Goal: Information Seeking & Learning: Learn about a topic

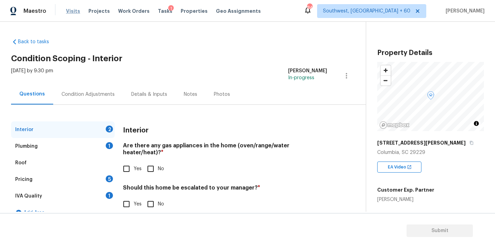
click at [74, 9] on span "Visits" at bounding box center [73, 11] width 14 height 7
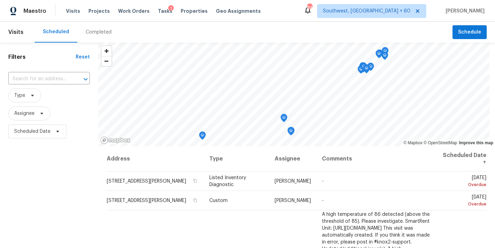
click at [101, 31] on div "Completed" at bounding box center [99, 32] width 26 height 7
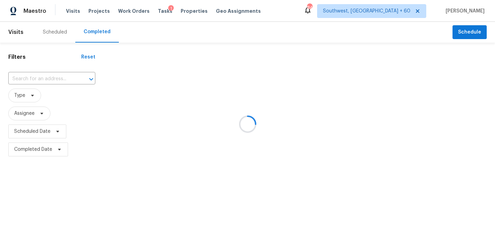
click at [52, 75] on div at bounding box center [247, 124] width 495 height 248
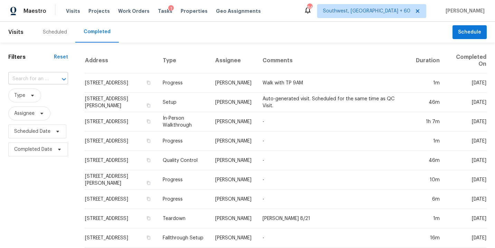
click at [51, 77] on div at bounding box center [59, 79] width 18 height 10
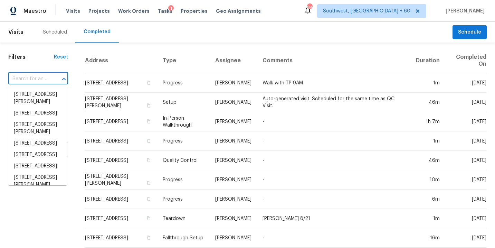
paste input "[STREET_ADDRESS][PERSON_NAME]"
type input "[STREET_ADDRESS][PERSON_NAME]"
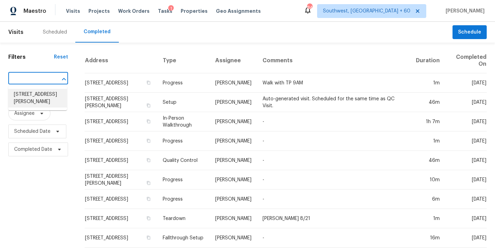
click at [36, 98] on li "[STREET_ADDRESS][PERSON_NAME]" at bounding box center [37, 98] width 59 height 19
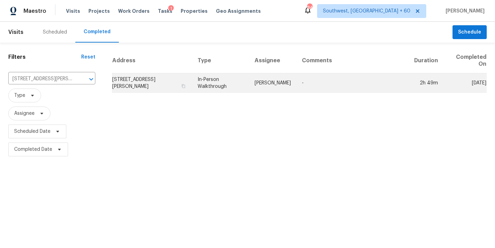
click at [245, 90] on td "In-Person Walkthrough" at bounding box center [220, 82] width 57 height 19
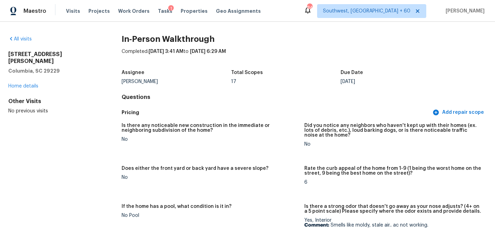
scroll to position [96, 0]
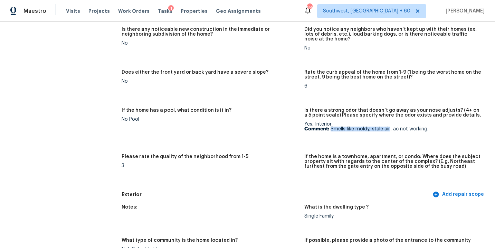
drag, startPoint x: 330, startPoint y: 129, endPoint x: 389, endPoint y: 129, distance: 59.0
click at [389, 129] on p "Comment: Smells like moldy, stale air.. ac not working." at bounding box center [392, 128] width 177 height 5
copy p "Smells like moldy, stale air"
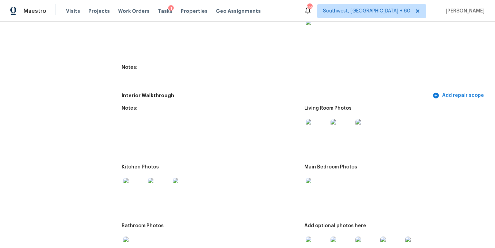
scroll to position [725, 0]
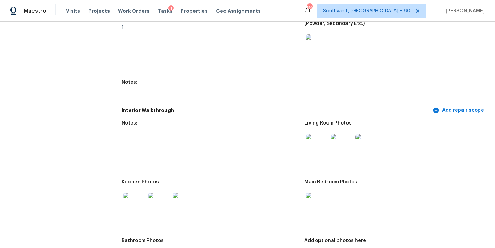
click at [309, 144] on img at bounding box center [317, 145] width 22 height 22
click at [317, 192] on img at bounding box center [317, 203] width 22 height 22
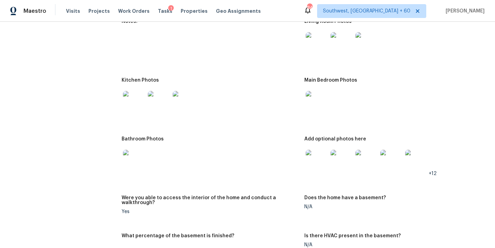
scroll to position [840, 0]
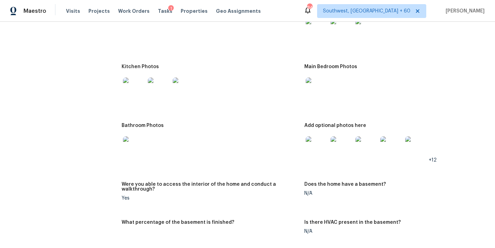
click at [315, 147] on img at bounding box center [317, 147] width 22 height 22
click at [138, 144] on img at bounding box center [134, 147] width 22 height 22
click at [135, 87] on img at bounding box center [134, 88] width 22 height 22
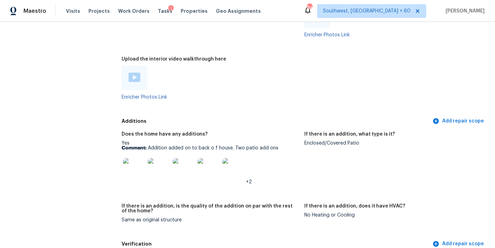
scroll to position [1394, 0]
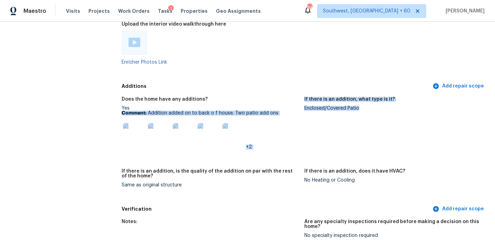
drag, startPoint x: 303, startPoint y: 103, endPoint x: 362, endPoint y: 103, distance: 59.0
click at [362, 103] on div "Does the home have any additions? Yes Comment: Addition added on to back o f ho…" at bounding box center [304, 148] width 365 height 110
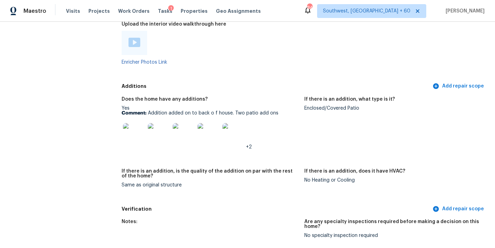
click at [337, 112] on figure "If there is an addition, what type is it? Enclosed/Covered Patio" at bounding box center [395, 129] width 182 height 64
drag, startPoint x: 148, startPoint y: 107, endPoint x: 277, endPoint y: 107, distance: 129.1
click at [277, 110] on p "Comment: Addition added on to back o f house. Two patio add ons" at bounding box center [210, 112] width 177 height 5
copy p "Addition added on to back o f house. Two patio add ons"
click at [310, 106] on div "Enclosed/Covered Patio" at bounding box center [392, 108] width 177 height 5
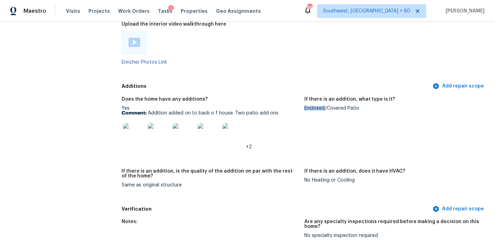
click at [310, 106] on div "Enclosed/Covered Patio" at bounding box center [392, 108] width 177 height 5
copy div "Enclosed/Covered Patio"
click at [188, 182] on figure "If there is an addition, is the quality of the addition on par with the rest of…" at bounding box center [213, 183] width 182 height 30
click at [144, 130] on img at bounding box center [134, 134] width 22 height 22
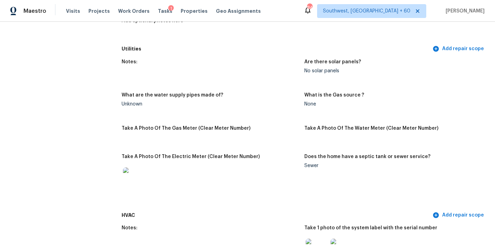
scroll to position [408, 0]
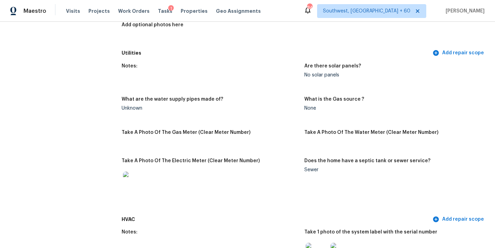
click at [195, 64] on div "Notes:" at bounding box center [210, 68] width 177 height 9
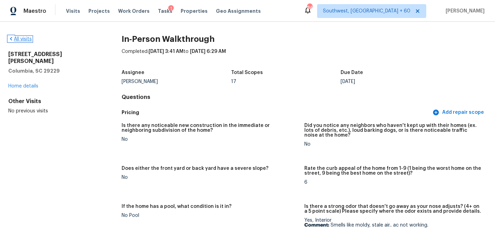
click at [27, 40] on link "All visits" at bounding box center [19, 39] width 23 height 5
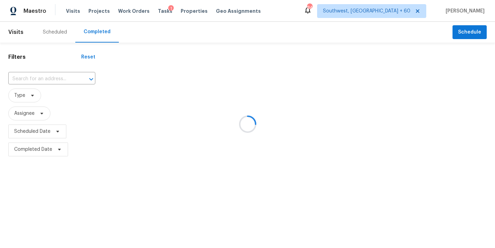
click at [41, 77] on div at bounding box center [247, 124] width 495 height 248
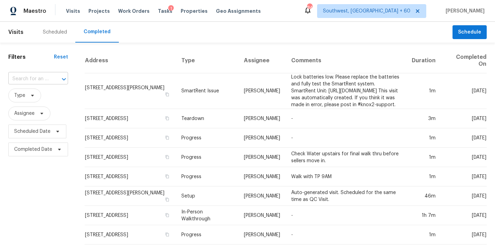
click at [40, 82] on input "text" at bounding box center [28, 79] width 40 height 11
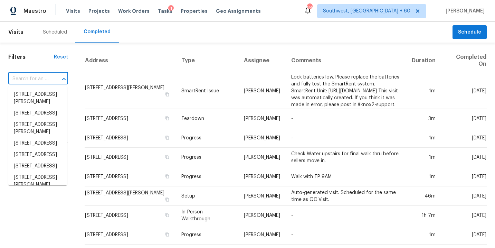
paste input "[STREET_ADDRESS]"
type input "[STREET_ADDRESS]"
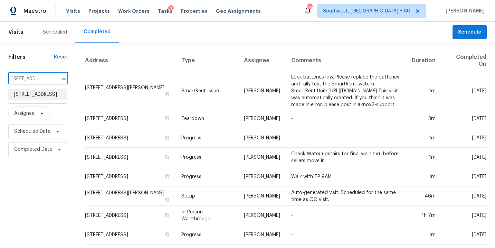
click at [36, 96] on li "[STREET_ADDRESS]" at bounding box center [37, 94] width 59 height 11
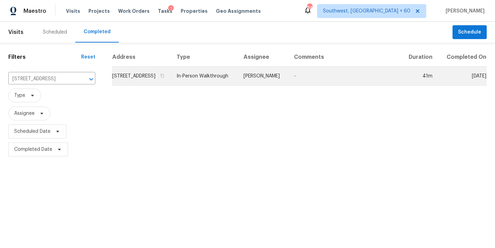
click at [238, 80] on td "In-Person Walkthrough" at bounding box center [204, 75] width 67 height 19
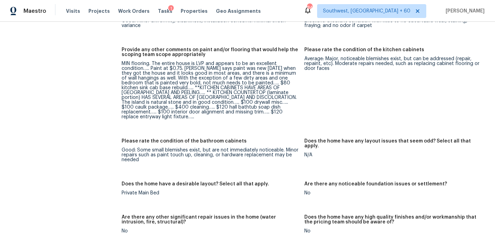
scroll to position [1083, 0]
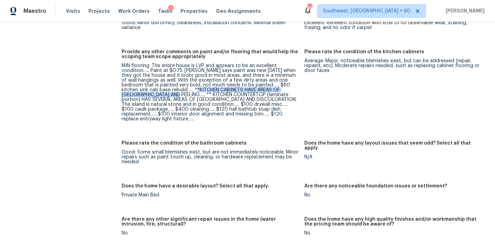
drag, startPoint x: 195, startPoint y: 85, endPoint x: 178, endPoint y: 90, distance: 18.2
click at [178, 90] on div "MIN flooring. The entire house is LVP and appears to be an excellent condition……" at bounding box center [210, 92] width 177 height 58
drag, startPoint x: 191, startPoint y: 90, endPoint x: 221, endPoint y: 89, distance: 30.7
click at [221, 89] on div "MIN flooring. The entire house is LVP and appears to be an excellent condition……" at bounding box center [210, 92] width 177 height 58
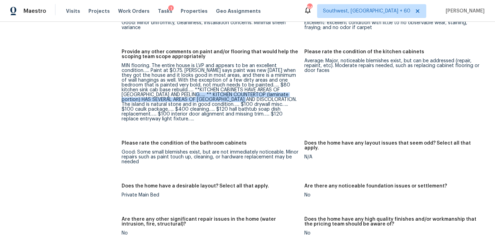
drag, startPoint x: 188, startPoint y: 89, endPoint x: 242, endPoint y: 96, distance: 54.6
click at [242, 96] on div "MIN flooring. The entire house is LVP and appears to be an excellent condition……" at bounding box center [210, 92] width 177 height 58
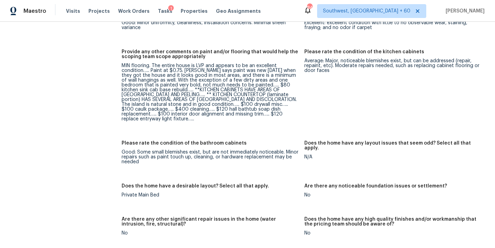
click at [252, 110] on div "MIN flooring. The entire house is LVP and appears to be an excellent condition……" at bounding box center [210, 92] width 177 height 58
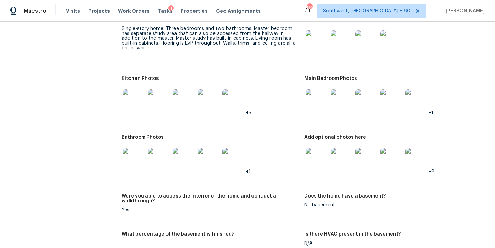
scroll to position [761, 0]
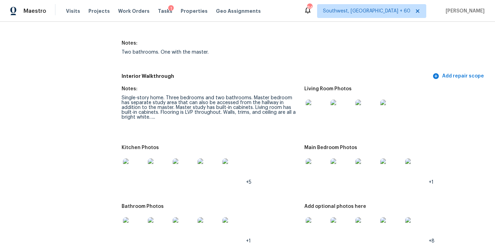
click at [133, 161] on img at bounding box center [134, 169] width 22 height 22
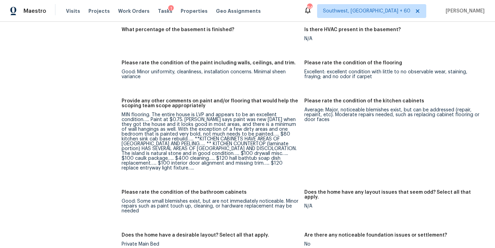
scroll to position [1035, 0]
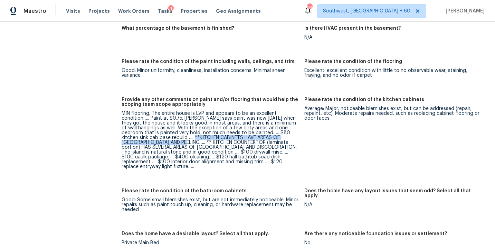
drag, startPoint x: 194, startPoint y: 133, endPoint x: 182, endPoint y: 139, distance: 13.3
click at [182, 139] on div "MIN flooring. The entire house is LVP and appears to be an excellent condition……" at bounding box center [210, 140] width 177 height 58
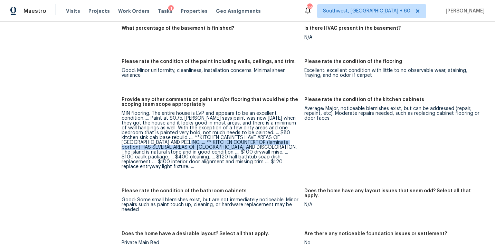
drag, startPoint x: 184, startPoint y: 137, endPoint x: 243, endPoint y: 143, distance: 58.6
click at [243, 143] on div "MIN flooring. The entire house is LVP and appears to be an excellent condition……" at bounding box center [210, 140] width 177 height 58
copy div "** KITCHEN COUNTERTOP (laminate portion) HAS SEVERAL AREAS OF [GEOGRAPHIC_DATA]…"
click at [215, 139] on div "MIN flooring. The entire house is LVP and appears to be an excellent condition……" at bounding box center [210, 140] width 177 height 58
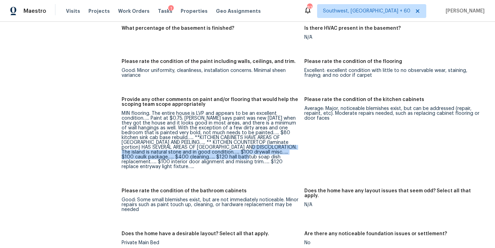
drag, startPoint x: 244, startPoint y: 142, endPoint x: 233, endPoint y: 150, distance: 13.8
click at [233, 150] on div "MIN flooring. The entire house is LVP and appears to be an excellent condition……" at bounding box center [210, 140] width 177 height 58
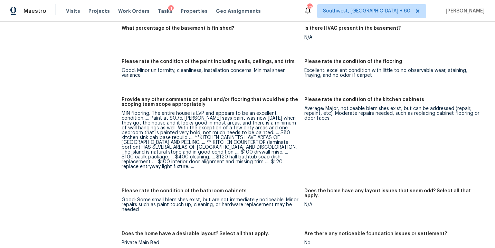
click at [231, 150] on div "MIN flooring. The entire house is LVP and appears to be an excellent condition……" at bounding box center [210, 140] width 177 height 58
drag, startPoint x: 194, startPoint y: 147, endPoint x: 235, endPoint y: 147, distance: 41.1
click at [235, 147] on div "MIN flooring. The entire house is LVP and appears to be an excellent condition……" at bounding box center [210, 140] width 177 height 58
copy div "$100 drywall misc"
drag, startPoint x: 242, startPoint y: 147, endPoint x: 288, endPoint y: 147, distance: 45.2
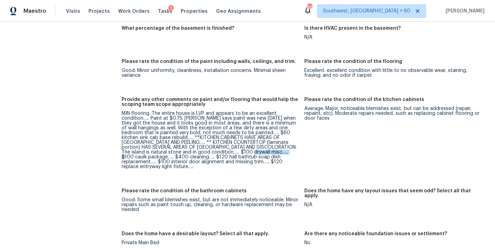
click at [288, 147] on div "MIN flooring. The entire house is LVP and appears to be an excellent condition……" at bounding box center [210, 140] width 177 height 58
copy div "$100 caulk package"
drag, startPoint x: 163, startPoint y: 151, endPoint x: 256, endPoint y: 151, distance: 92.5
click at [256, 151] on div "MIN flooring. The entire house is LVP and appears to be an excellent condition……" at bounding box center [210, 140] width 177 height 58
copy div "$120 hall bathtub soap dish replacement"
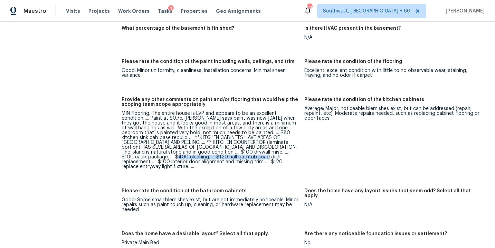
copy div "$120 hall bathtub soap dish replacement"
click at [266, 154] on div "MIN flooring. The entire house is LVP and appears to be an excellent condition……" at bounding box center [210, 140] width 177 height 58
drag, startPoint x: 263, startPoint y: 153, endPoint x: 194, endPoint y: 156, distance: 69.5
click at [194, 156] on div "MIN flooring. The entire house is LVP and appears to be an excellent condition……" at bounding box center [210, 140] width 177 height 58
copy div "$100 interior door alignment and missing trim"
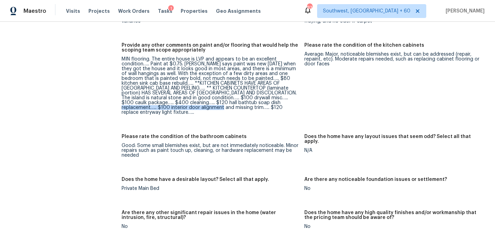
scroll to position [1088, 0]
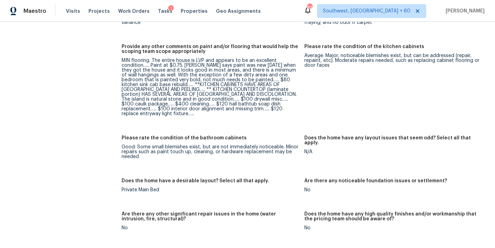
click at [236, 135] on h5 "Please rate the condition of the bathroom cabinets" at bounding box center [184, 137] width 125 height 5
drag, startPoint x: 203, startPoint y: 104, endPoint x: 280, endPoint y: 104, distance: 77.0
click at [280, 104] on div "MIN flooring. The entire house is LVP and appears to be an excellent condition……" at bounding box center [210, 87] width 177 height 58
click at [268, 144] on div "Good: Some small blemishes exist, but are not immediately noticeable. Minor rep…" at bounding box center [210, 151] width 177 height 14
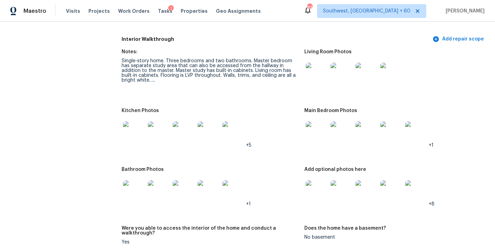
scroll to position [798, 0]
click at [346, 186] on img at bounding box center [341, 191] width 22 height 22
click at [307, 127] on img at bounding box center [317, 132] width 22 height 22
click at [316, 71] on img at bounding box center [317, 73] width 22 height 22
click at [133, 185] on img at bounding box center [134, 191] width 22 height 22
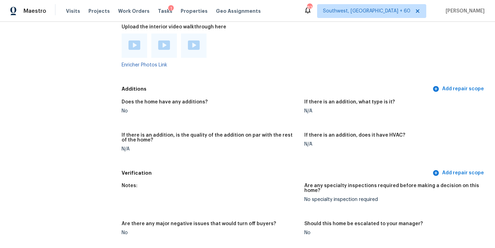
scroll to position [1466, 0]
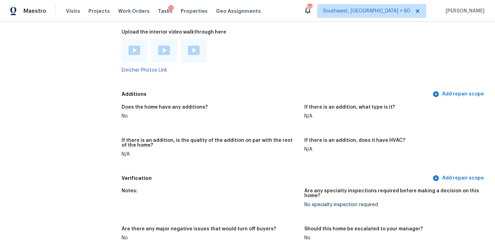
click at [255, 62] on div "Enricher Photos Link" at bounding box center [210, 56] width 177 height 34
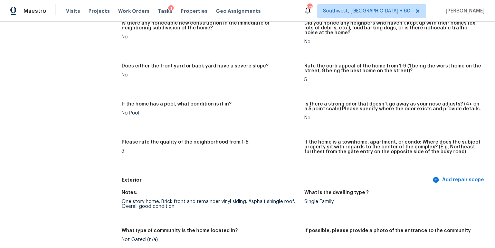
scroll to position [0, 0]
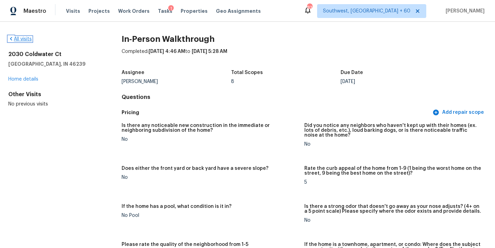
click at [20, 39] on link "All visits" at bounding box center [19, 39] width 23 height 5
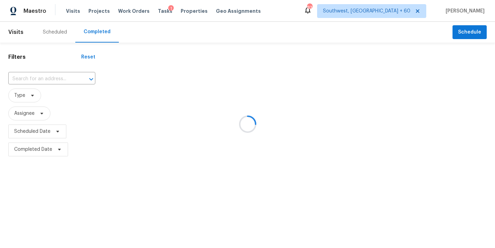
click at [41, 83] on div at bounding box center [247, 124] width 495 height 248
click at [44, 80] on div at bounding box center [247, 124] width 495 height 248
click at [46, 79] on div at bounding box center [247, 124] width 495 height 248
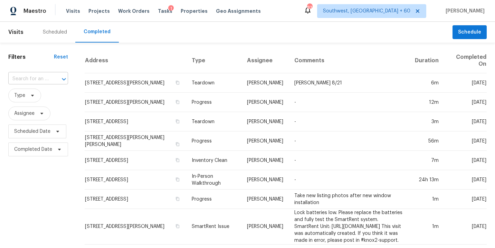
click at [46, 79] on input "text" at bounding box center [28, 79] width 40 height 11
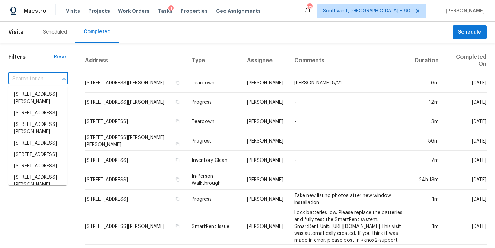
paste input "[STREET_ADDRESS]"
type input "[STREET_ADDRESS]"
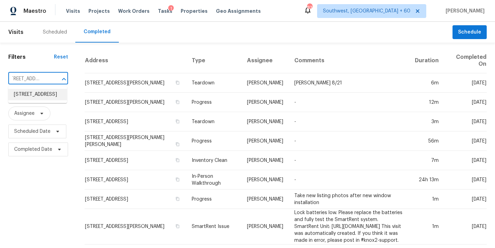
click at [43, 94] on li "[STREET_ADDRESS]" at bounding box center [37, 94] width 59 height 11
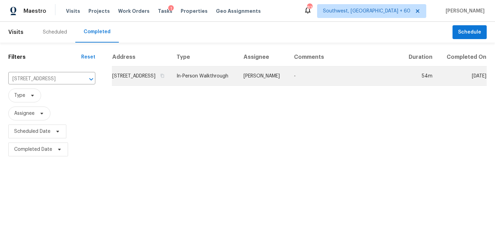
click at [271, 86] on td "[PERSON_NAME]" at bounding box center [263, 75] width 50 height 19
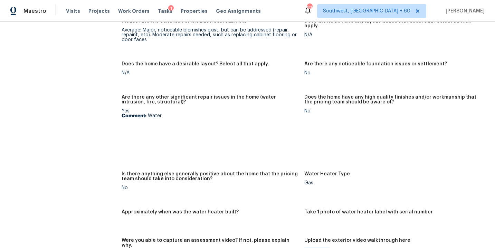
scroll to position [1300, 0]
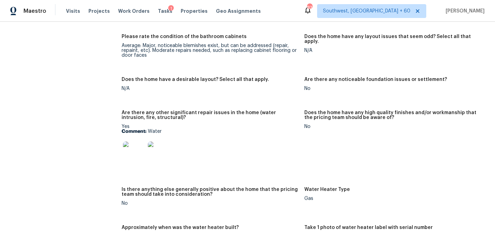
click at [140, 144] on img at bounding box center [134, 152] width 22 height 22
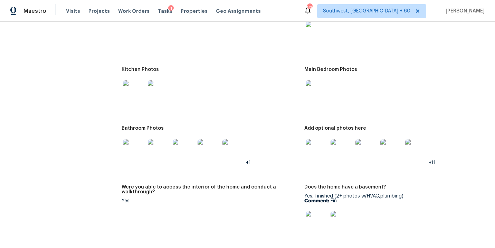
scroll to position [949, 0]
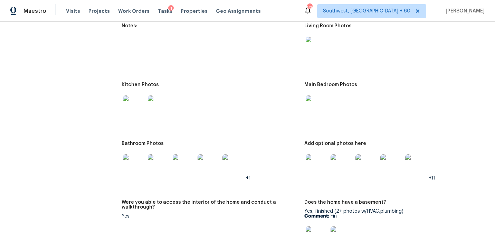
click at [316, 42] on img at bounding box center [317, 48] width 22 height 22
click at [322, 99] on img at bounding box center [317, 106] width 22 height 22
click at [313, 154] on img at bounding box center [317, 165] width 22 height 22
click at [313, 155] on img at bounding box center [317, 165] width 22 height 22
click at [144, 162] on img at bounding box center [134, 165] width 22 height 22
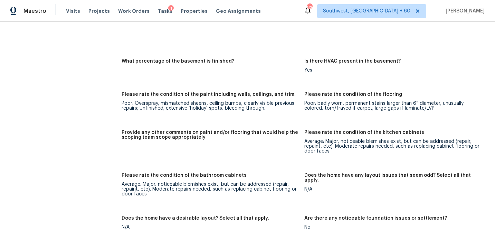
scroll to position [1154, 0]
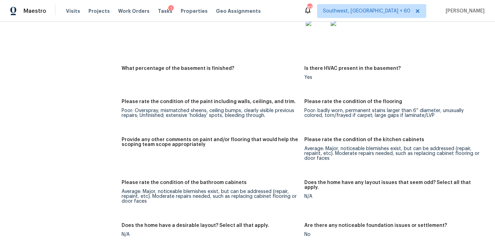
click at [206, 89] on div "Notes: Living Room Photos Kitchen Photos Main Bedroom Photos Bathroom Photos +1…" at bounding box center [304, 166] width 365 height 705
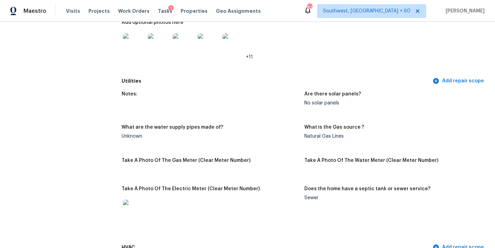
scroll to position [0, 0]
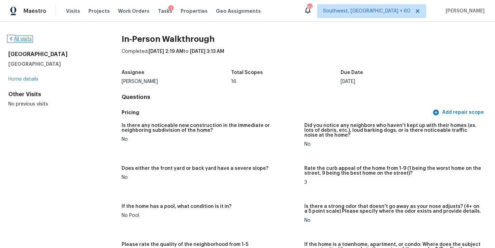
click at [25, 39] on link "All visits" at bounding box center [19, 39] width 23 height 5
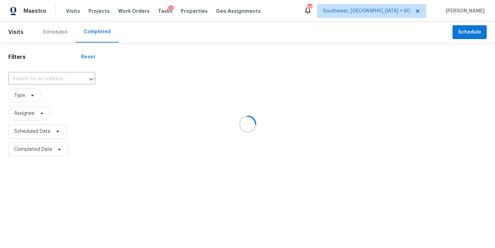
click at [39, 79] on div at bounding box center [247, 124] width 495 height 248
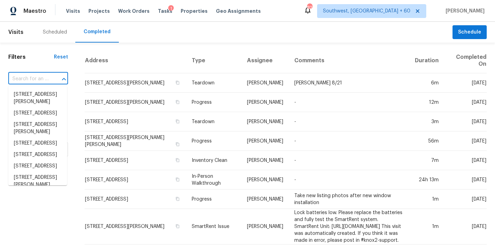
click at [38, 78] on input "text" at bounding box center [28, 79] width 40 height 11
paste input "[STREET_ADDRESS]"
type input "[STREET_ADDRESS]"
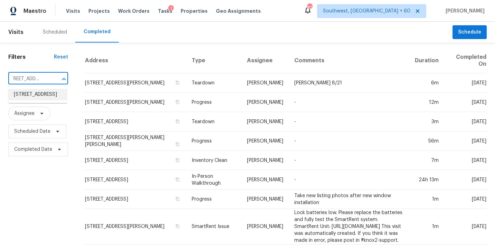
click at [36, 98] on li "[STREET_ADDRESS]" at bounding box center [37, 94] width 59 height 11
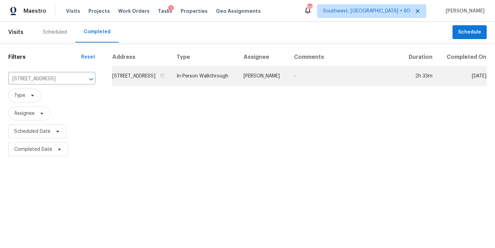
click at [287, 80] on td "[PERSON_NAME]" at bounding box center [263, 75] width 50 height 19
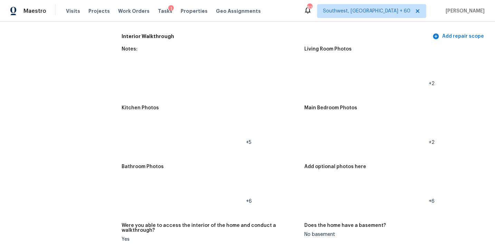
scroll to position [832, 0]
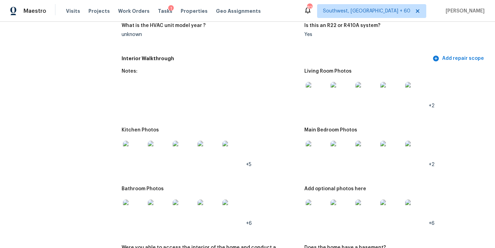
click at [321, 91] on img at bounding box center [317, 93] width 22 height 22
click at [320, 147] on img at bounding box center [317, 151] width 22 height 22
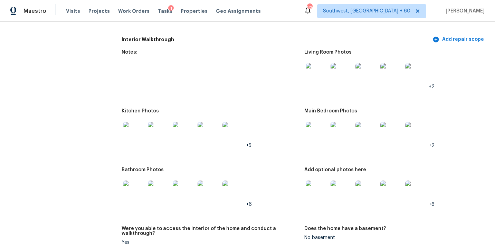
scroll to position [858, 0]
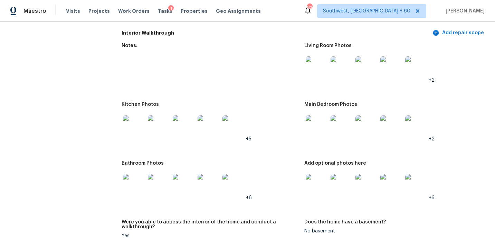
click at [317, 180] on img at bounding box center [317, 185] width 22 height 22
click at [137, 119] on img at bounding box center [134, 126] width 22 height 22
click at [129, 177] on img at bounding box center [134, 185] width 22 height 22
click at [312, 65] on img at bounding box center [317, 67] width 22 height 22
click at [318, 127] on img at bounding box center [317, 126] width 22 height 22
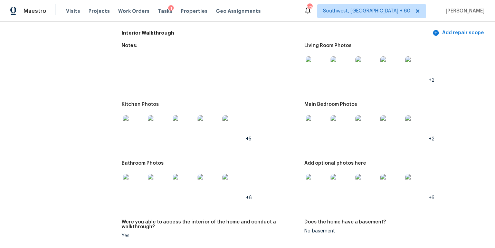
click at [313, 178] on img at bounding box center [317, 185] width 22 height 22
click at [133, 122] on img at bounding box center [134, 126] width 22 height 22
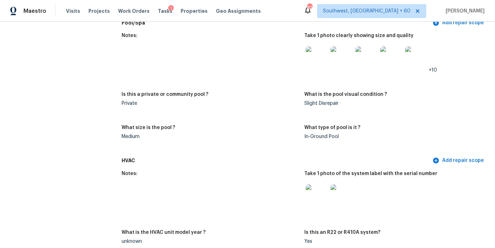
scroll to position [637, 0]
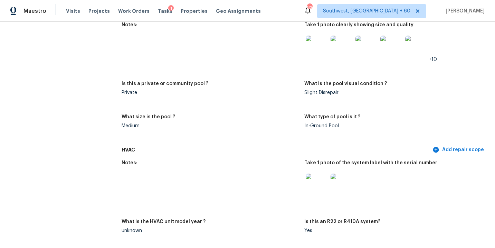
click at [212, 60] on figure "Notes:" at bounding box center [213, 47] width 182 height 50
click at [214, 52] on figure "Notes:" at bounding box center [213, 47] width 182 height 50
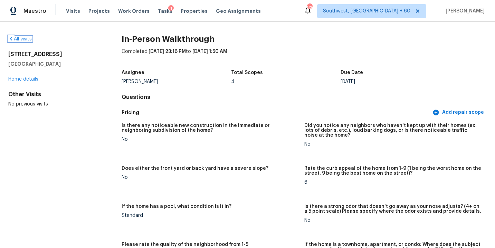
click at [25, 40] on link "All visits" at bounding box center [19, 39] width 23 height 5
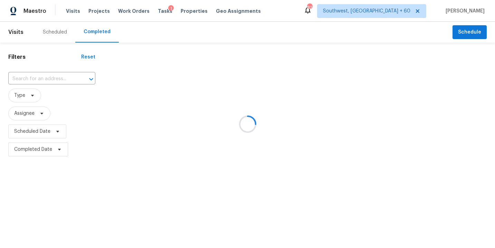
click at [55, 75] on div at bounding box center [247, 124] width 495 height 248
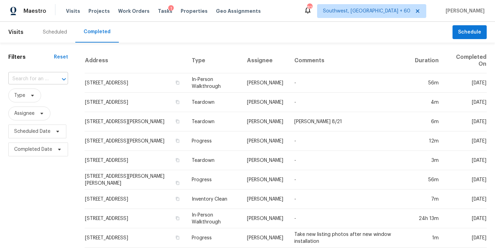
click at [45, 80] on input "text" at bounding box center [28, 79] width 40 height 11
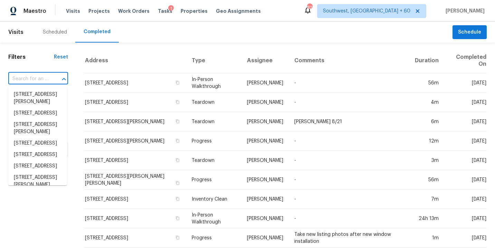
paste input "[STREET_ADDRESS][PERSON_NAME]"
type input "[STREET_ADDRESS][PERSON_NAME]"
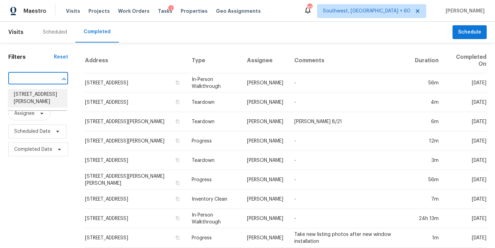
click at [41, 96] on li "[STREET_ADDRESS][PERSON_NAME]" at bounding box center [37, 98] width 59 height 19
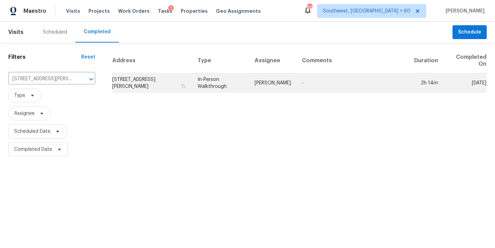
click at [223, 82] on td "In-Person Walkthrough" at bounding box center [220, 82] width 57 height 19
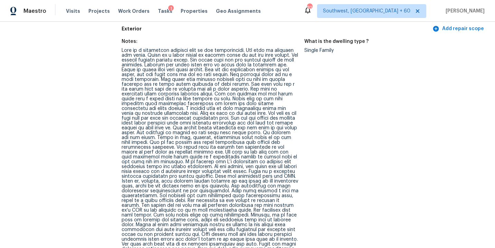
scroll to position [248, 0]
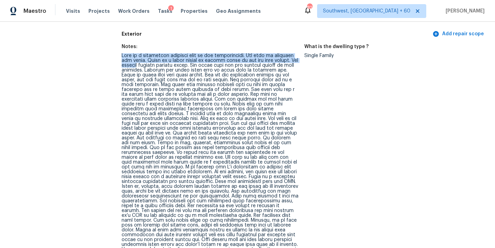
drag, startPoint x: 123, startPoint y: 54, endPoint x: 134, endPoint y: 63, distance: 14.7
click at [134, 63] on div at bounding box center [210, 164] width 177 height 222
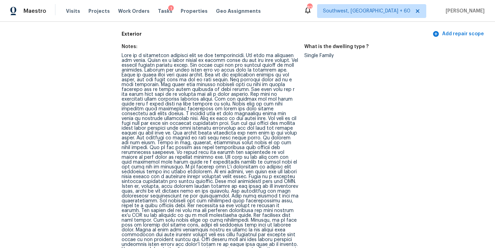
click at [207, 88] on div at bounding box center [210, 164] width 177 height 222
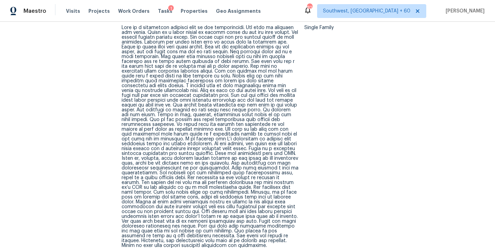
scroll to position [276, 0]
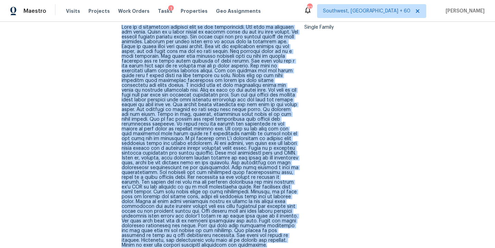
drag, startPoint x: 121, startPoint y: 27, endPoint x: 295, endPoint y: 243, distance: 277.3
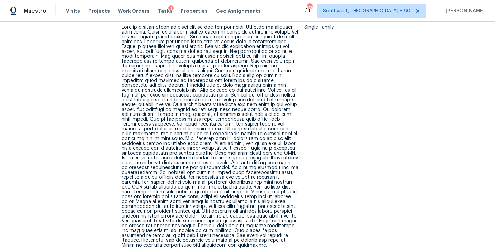
click at [309, 219] on figure "What is the dwelling type ? Single Family" at bounding box center [395, 137] width 182 height 242
click at [161, 85] on div at bounding box center [210, 136] width 177 height 222
click at [177, 112] on div at bounding box center [210, 136] width 177 height 222
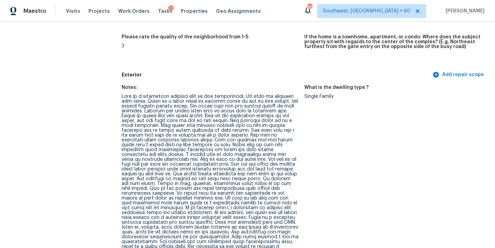
scroll to position [253, 0]
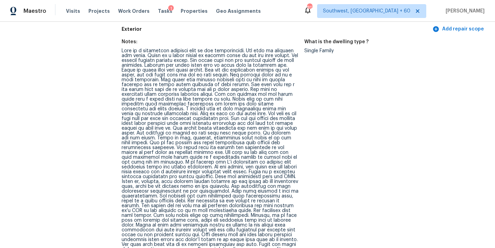
click at [251, 139] on div at bounding box center [210, 159] width 177 height 222
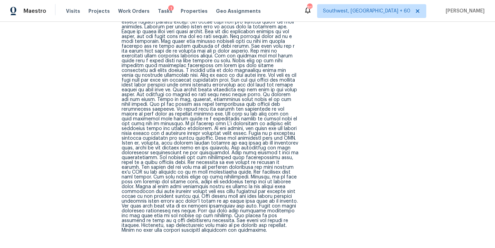
scroll to position [302, 0]
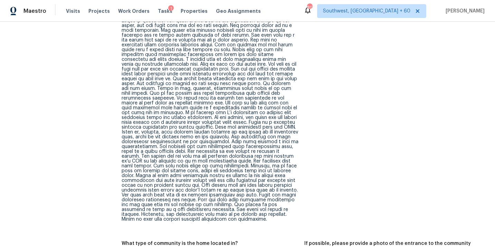
click at [240, 122] on div at bounding box center [210, 110] width 177 height 222
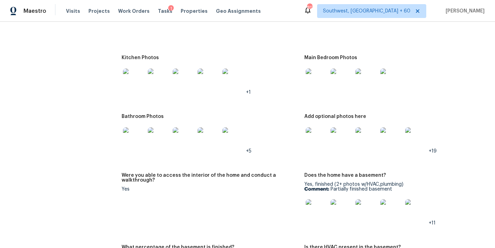
scroll to position [1090, 0]
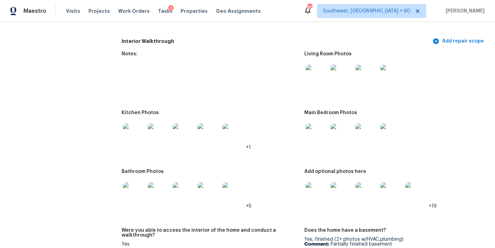
click at [319, 67] on img at bounding box center [317, 76] width 22 height 22
click at [318, 128] on img at bounding box center [317, 134] width 22 height 22
click at [322, 185] on img at bounding box center [317, 193] width 22 height 22
click at [138, 189] on img at bounding box center [134, 193] width 22 height 22
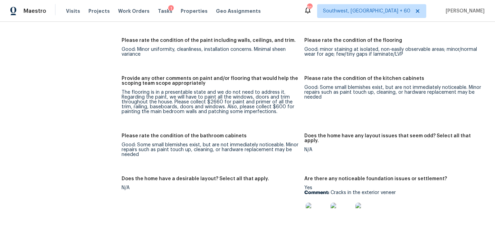
scroll to position [1385, 0]
click at [214, 91] on div "The flooring is in a presentable state and we do not need to address it. Regard…" at bounding box center [210, 101] width 177 height 24
drag, startPoint x: 238, startPoint y: 97, endPoint x: 274, endPoint y: 102, distance: 36.3
click at [274, 102] on div "The flooring is in a presentable state and we do not need to address it. Regard…" at bounding box center [210, 101] width 177 height 24
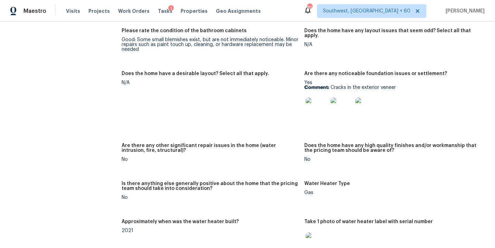
scroll to position [1441, 0]
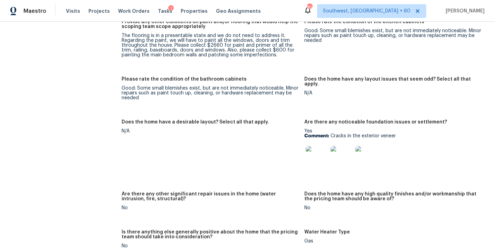
click at [395, 142] on div at bounding box center [392, 157] width 177 height 30
click at [317, 148] on img at bounding box center [317, 157] width 22 height 22
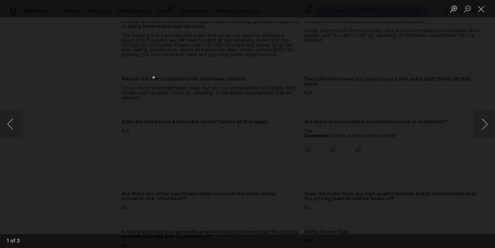
click at [417, 131] on div "Lightbox" at bounding box center [247, 124] width 495 height 248
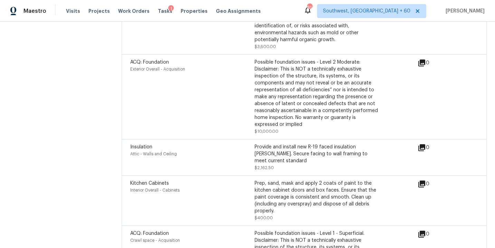
scroll to position [2277, 0]
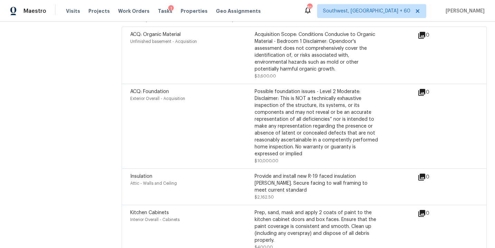
click at [195, 93] on div "ACQ: Foundation Exterior Overall - Acquisition" at bounding box center [192, 126] width 124 height 76
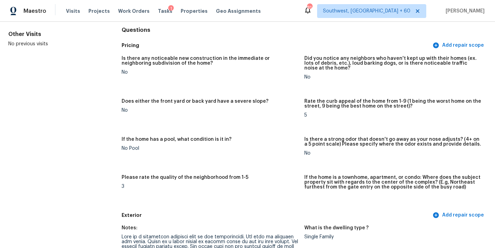
scroll to position [0, 0]
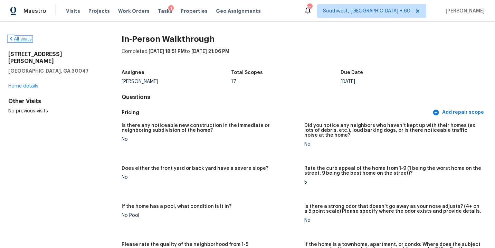
click at [25, 40] on link "All visits" at bounding box center [19, 39] width 23 height 5
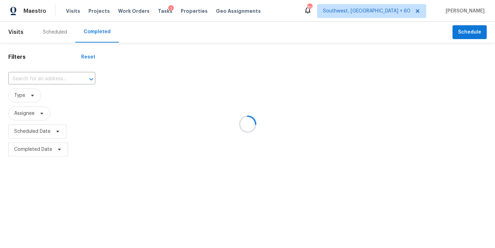
click at [38, 78] on div at bounding box center [247, 124] width 495 height 248
click at [38, 77] on div at bounding box center [247, 124] width 495 height 248
click at [37, 77] on div at bounding box center [247, 124] width 495 height 248
click at [46, 79] on div at bounding box center [247, 124] width 495 height 248
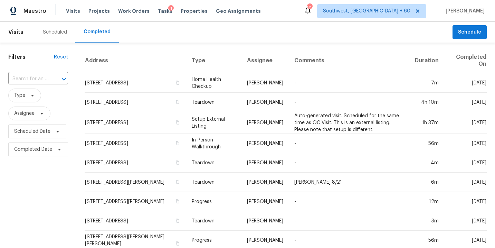
click at [46, 79] on input "text" at bounding box center [28, 79] width 40 height 11
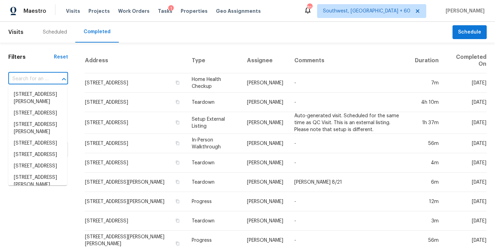
paste input "[STREET_ADDRESS]"
type input "[STREET_ADDRESS]"
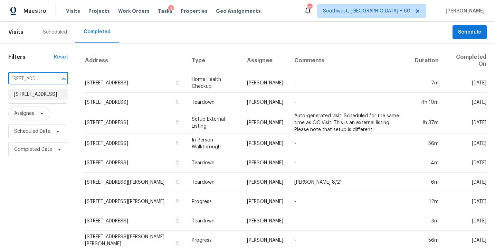
click at [43, 97] on li "[STREET_ADDRESS]" at bounding box center [37, 94] width 59 height 11
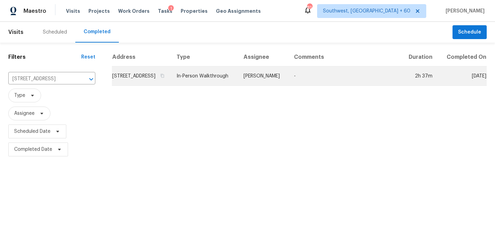
click at [205, 85] on td "In-Person Walkthrough" at bounding box center [204, 75] width 67 height 19
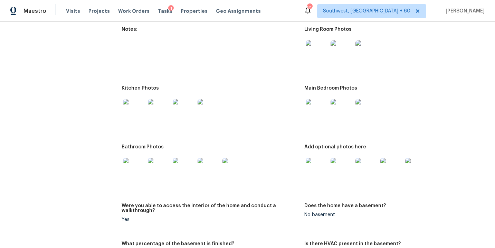
scroll to position [1011, 0]
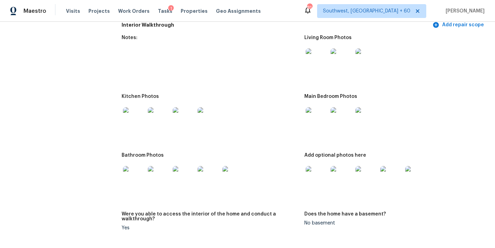
click at [310, 56] on img at bounding box center [317, 59] width 22 height 22
click at [317, 118] on img at bounding box center [317, 118] width 22 height 22
click at [312, 166] on img at bounding box center [317, 177] width 22 height 22
click at [215, 171] on img at bounding box center [208, 177] width 22 height 22
click at [136, 115] on img at bounding box center [134, 118] width 22 height 22
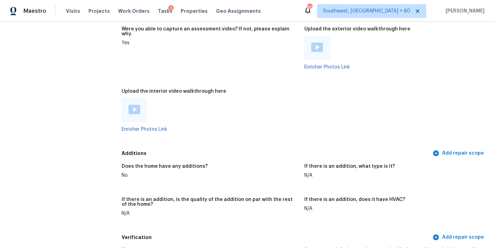
scroll to position [1504, 0]
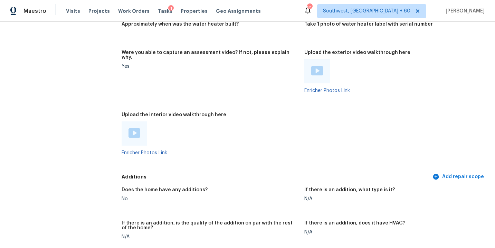
click at [137, 128] on img at bounding box center [134, 132] width 12 height 9
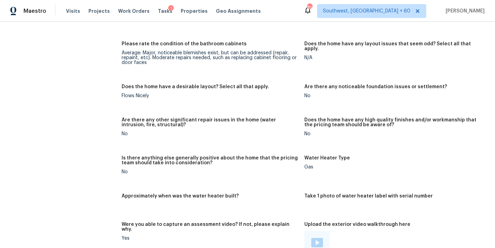
scroll to position [1360, 0]
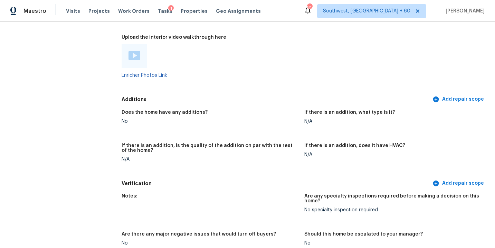
scroll to position [1571, 0]
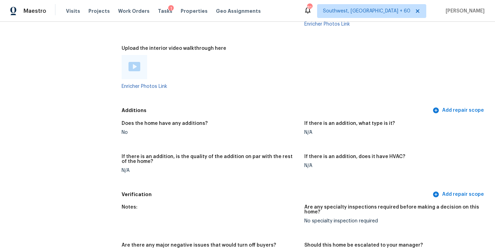
drag, startPoint x: 137, startPoint y: 63, endPoint x: 274, endPoint y: 93, distance: 140.6
click at [274, 93] on figure "Upload the interior video walkthrough here Enricher Photos Link" at bounding box center [213, 73] width 182 height 54
click at [255, 80] on div "Enricher Photos Link" at bounding box center [210, 72] width 177 height 34
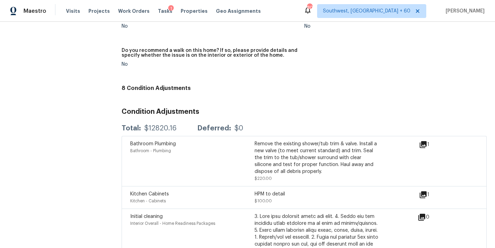
scroll to position [1776, 0]
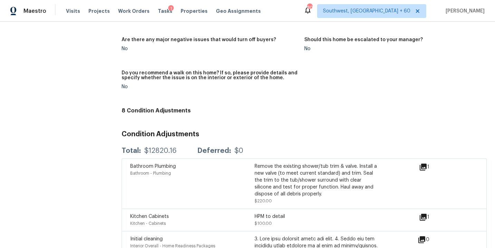
click at [161, 147] on div "$12820.16" at bounding box center [160, 150] width 32 height 7
